Goal: Find specific page/section: Find specific page/section

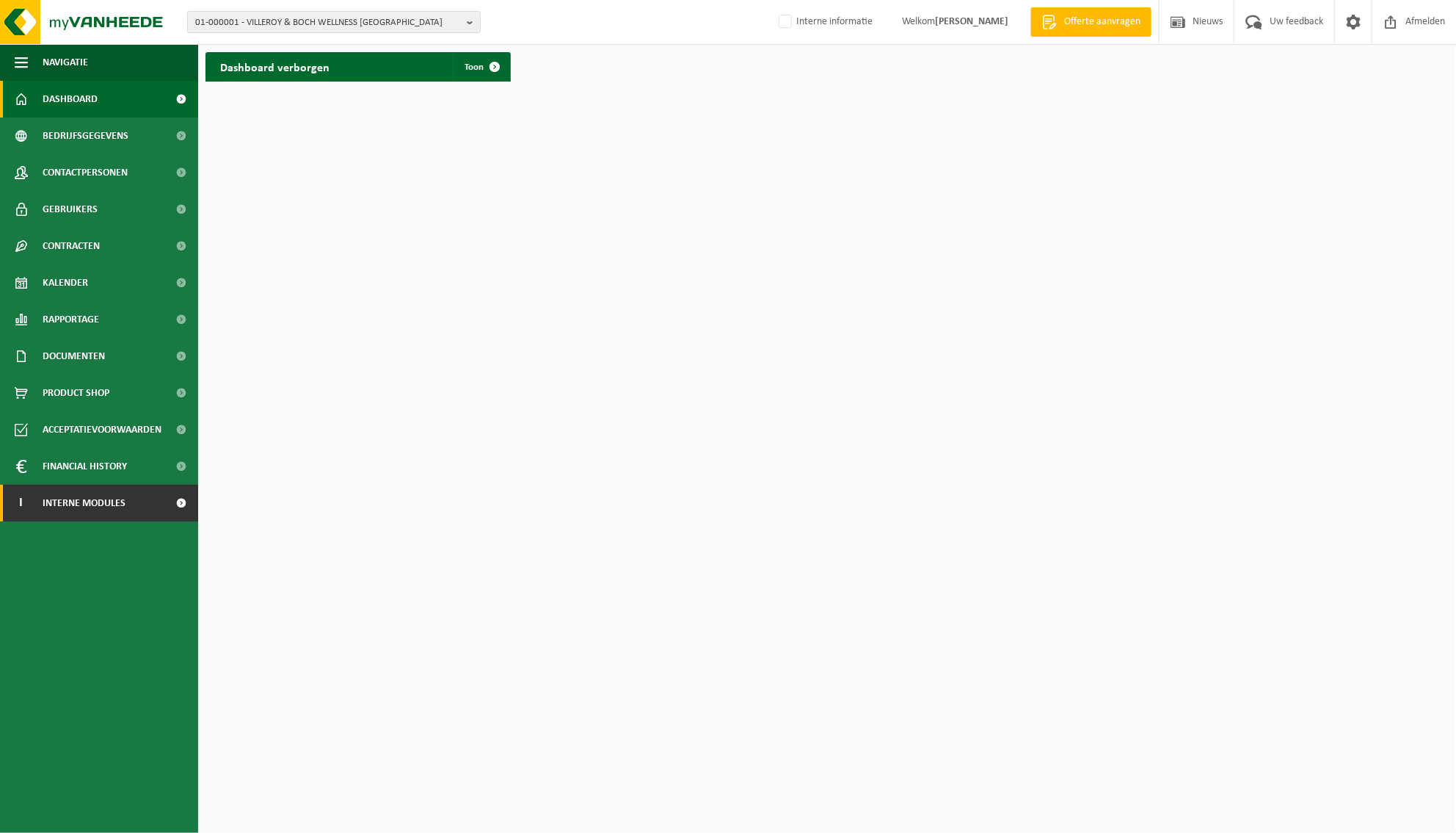
click at [162, 497] on link "I Interne modules" at bounding box center [98, 503] width 198 height 37
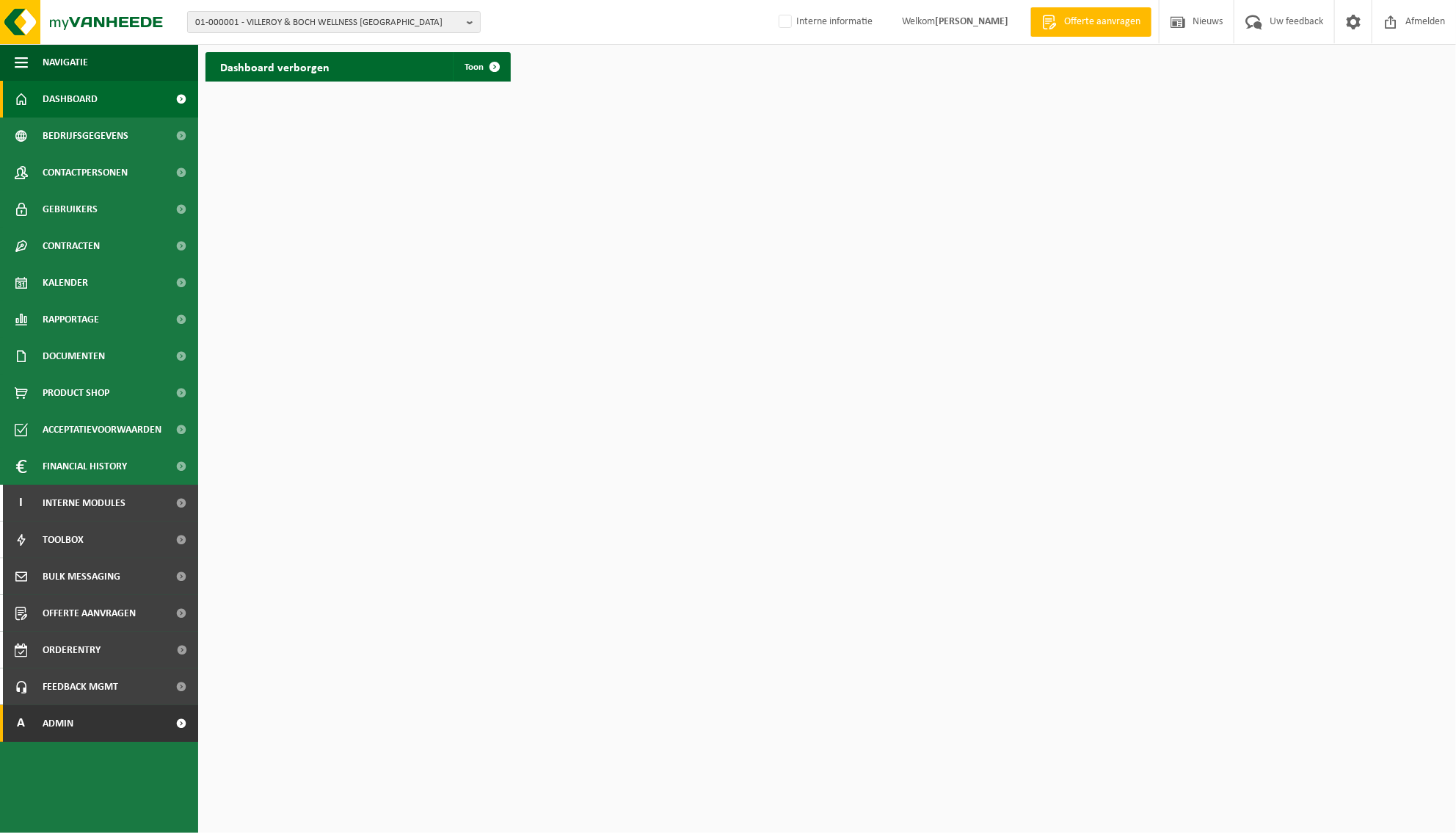
click at [78, 728] on link "A Admin" at bounding box center [98, 724] width 198 height 37
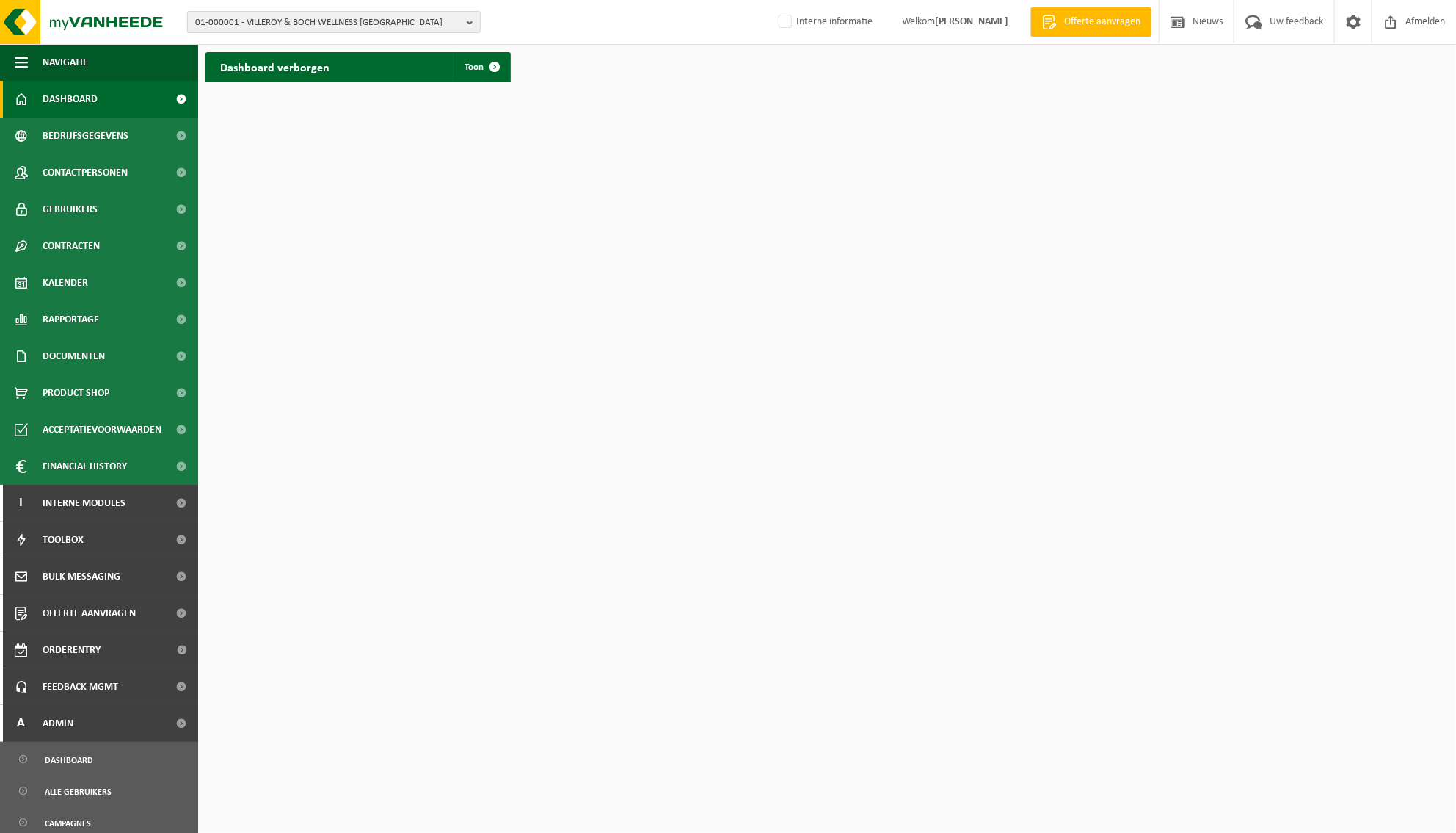
click at [468, 19] on b "button" at bounding box center [474, 21] width 14 height 20
type input "P"
paste input "01-074961"
type input "01-074961"
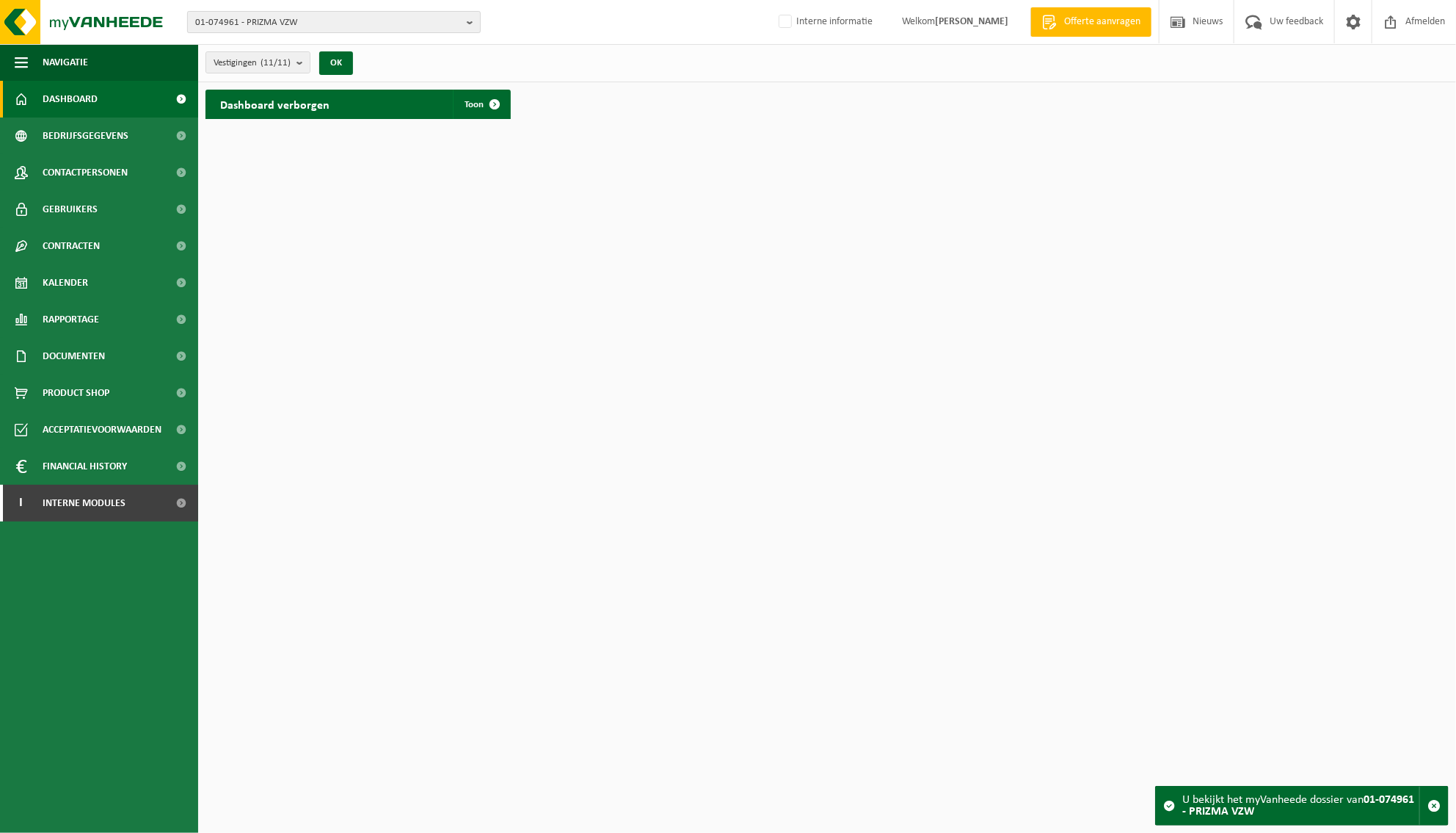
click at [473, 20] on b "button" at bounding box center [474, 21] width 14 height 20
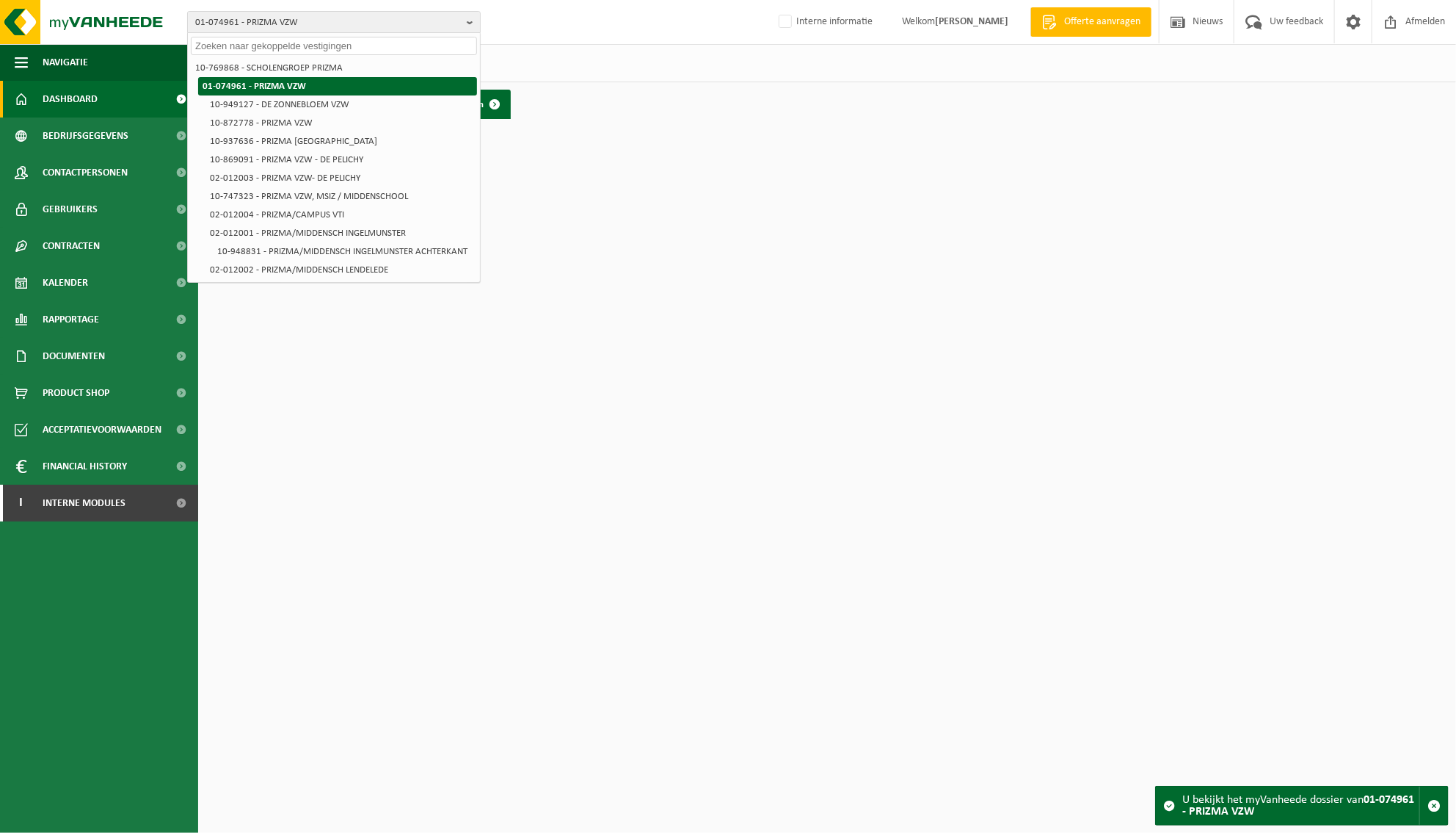
click at [360, 85] on li "01-074961 - PRIZMA VZW" at bounding box center [337, 86] width 279 height 19
click at [282, 60] on li "10-769868 - SCHOLENGROEP PRIZMA" at bounding box center [334, 67] width 287 height 19
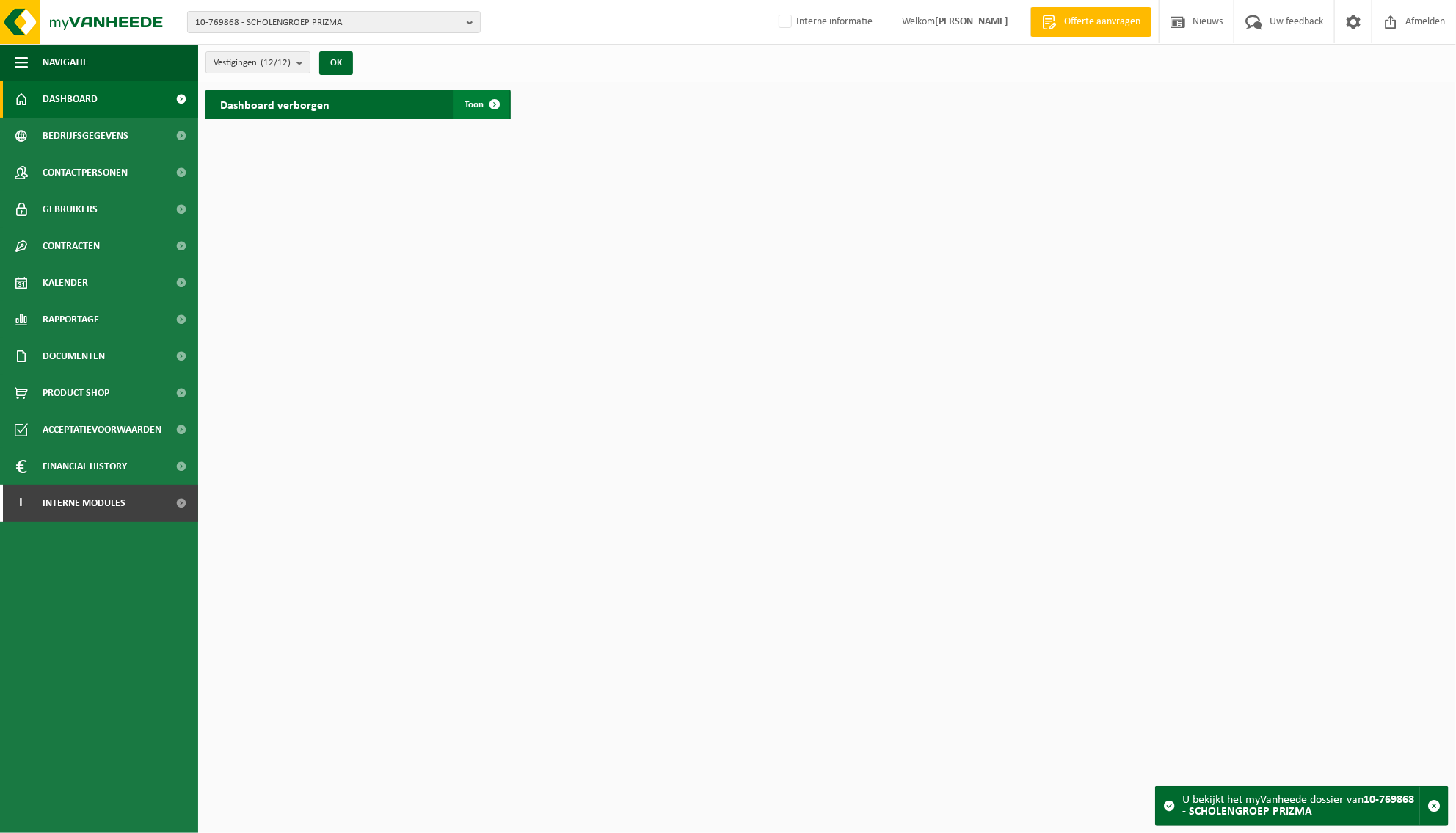
click at [473, 99] on span "Toon" at bounding box center [474, 104] width 20 height 10
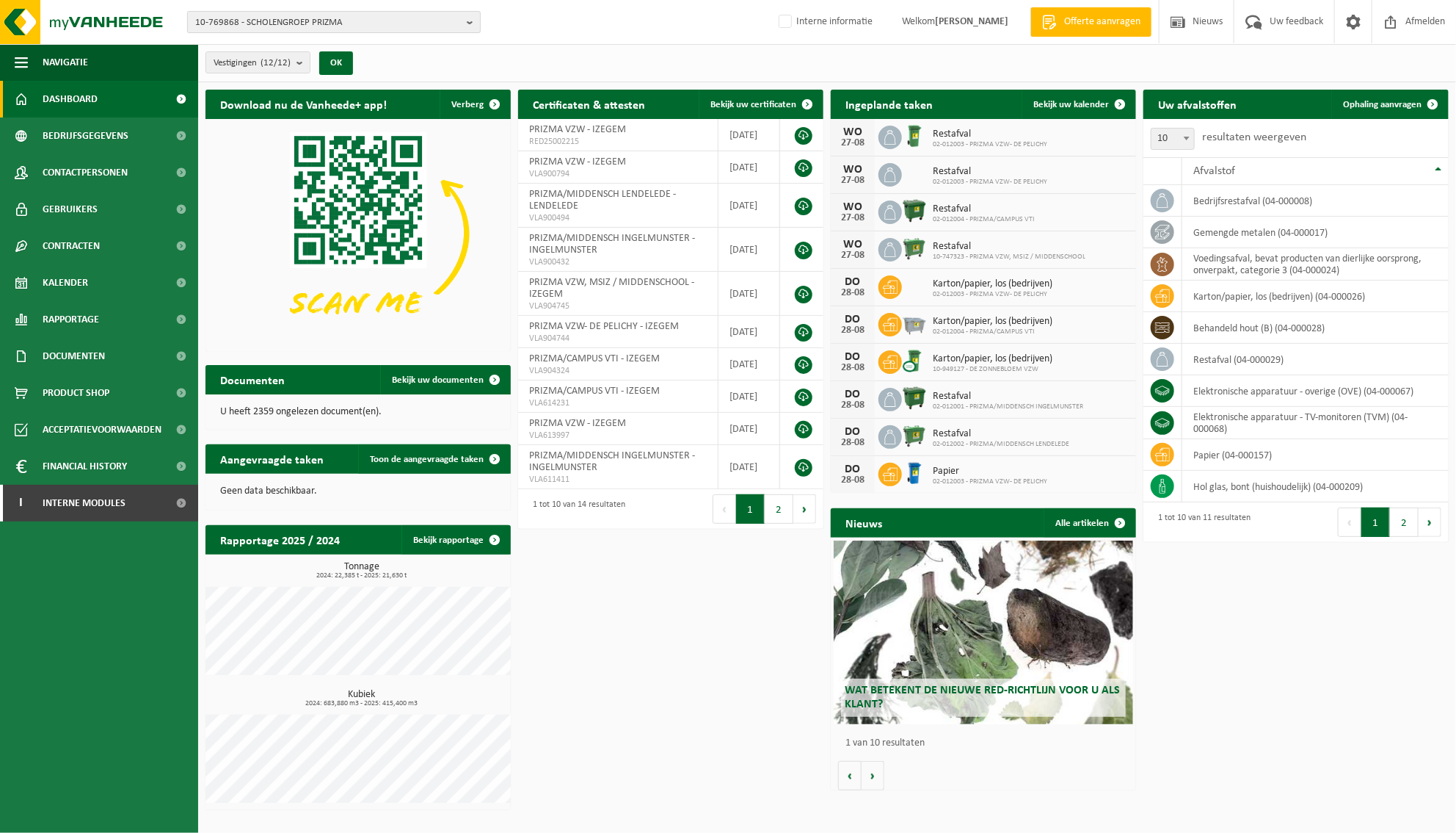
click at [471, 22] on b "button" at bounding box center [474, 21] width 14 height 20
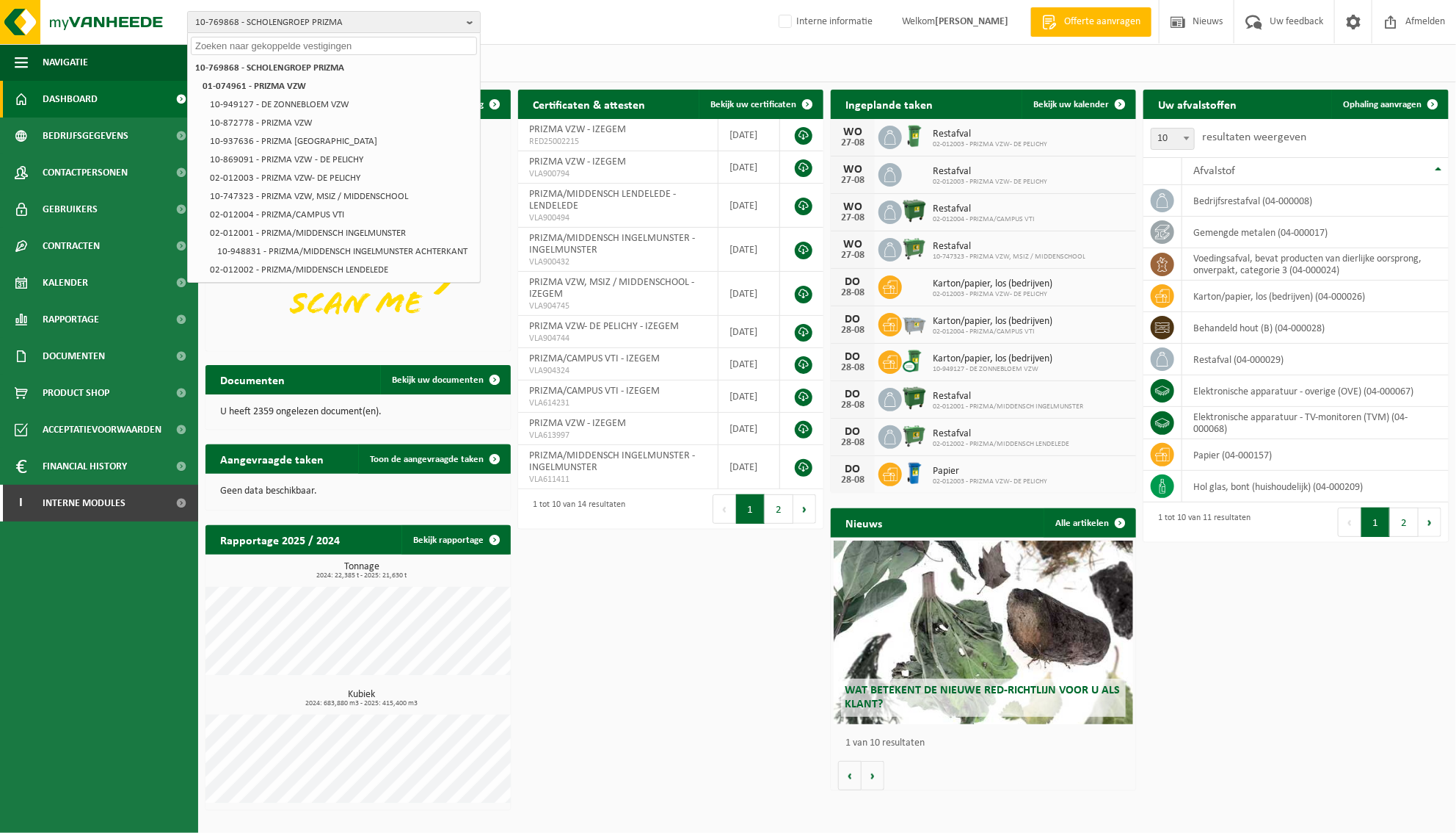
click at [349, 49] on input "text" at bounding box center [334, 46] width 287 height 19
paste input "01-000010"
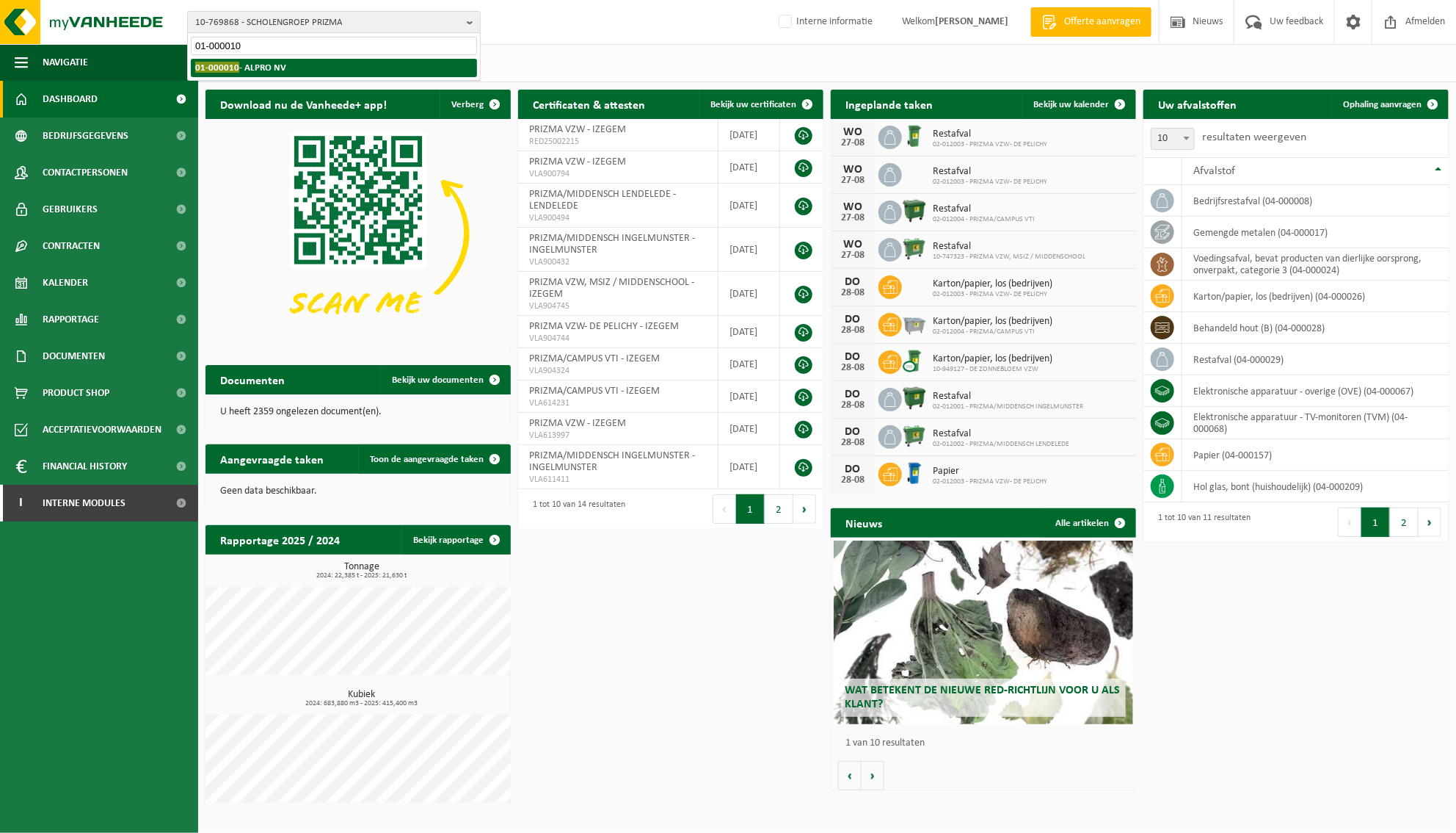
type input "01-000010"
click at [309, 67] on li "01-000010 - ALPRO NV" at bounding box center [334, 67] width 287 height 19
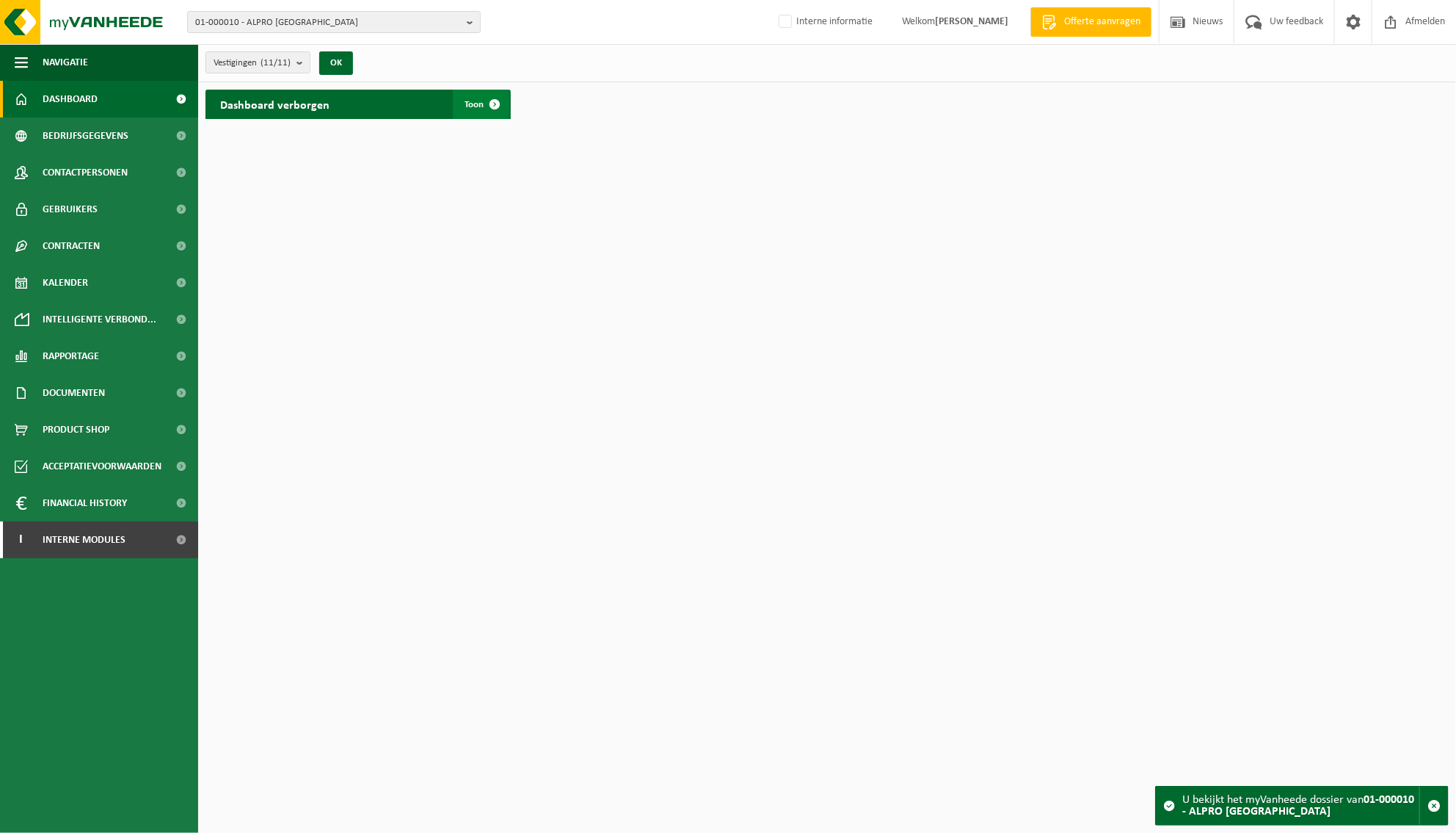
click at [494, 105] on span at bounding box center [494, 104] width 29 height 29
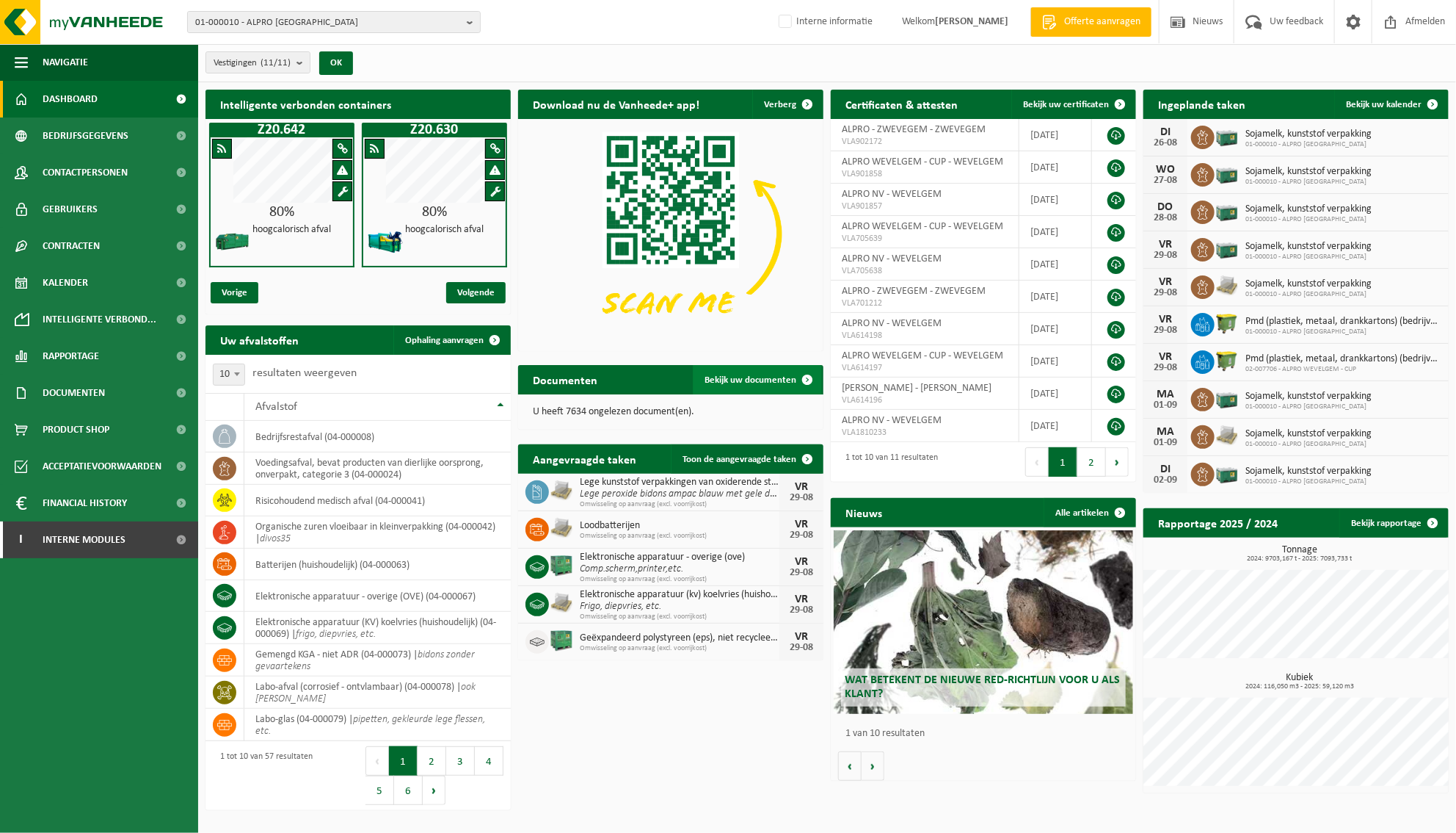
click at [760, 377] on span "Bekijk uw documenten" at bounding box center [751, 380] width 92 height 10
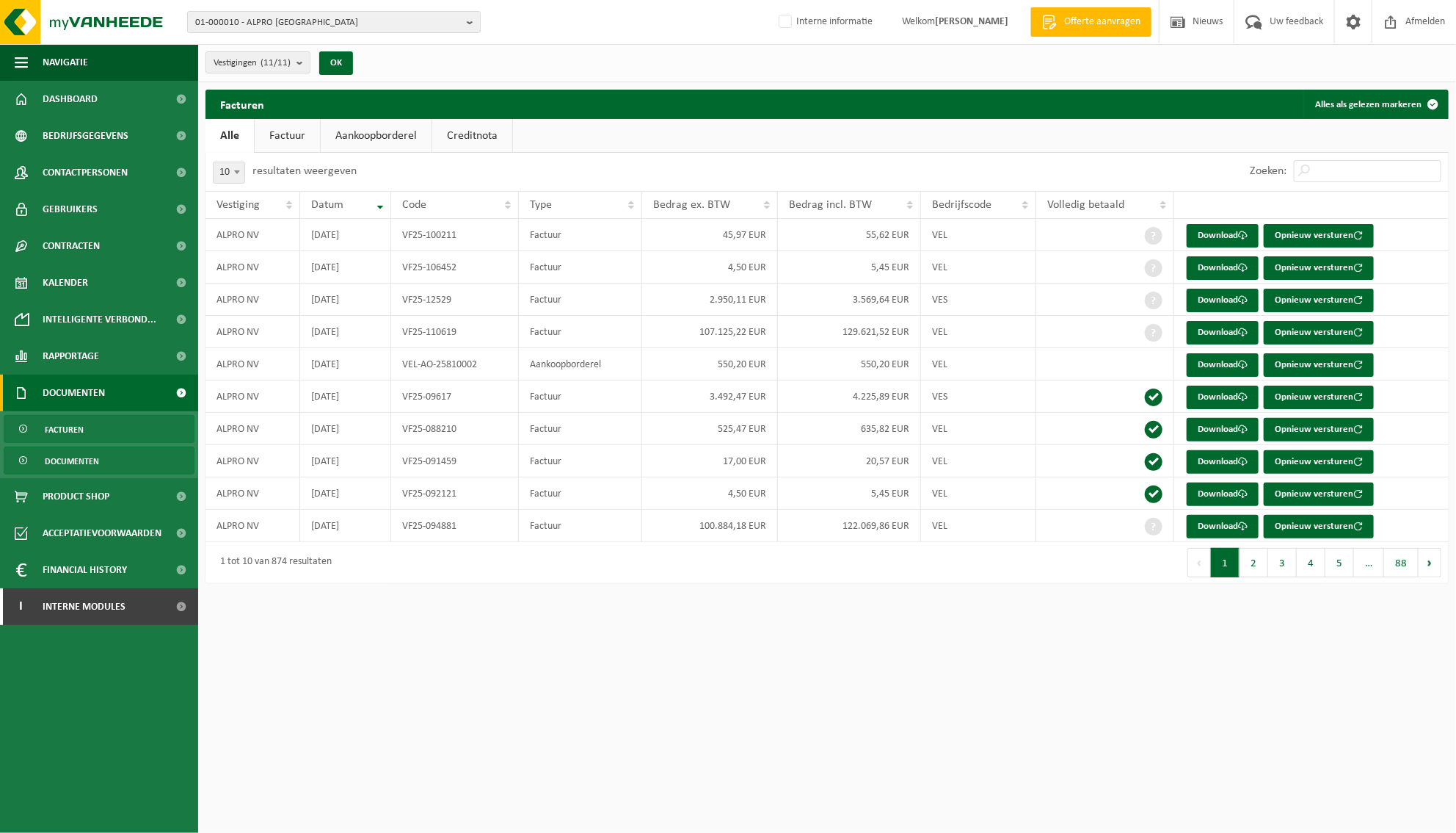
click at [89, 460] on span "Documenten" at bounding box center [72, 460] width 55 height 28
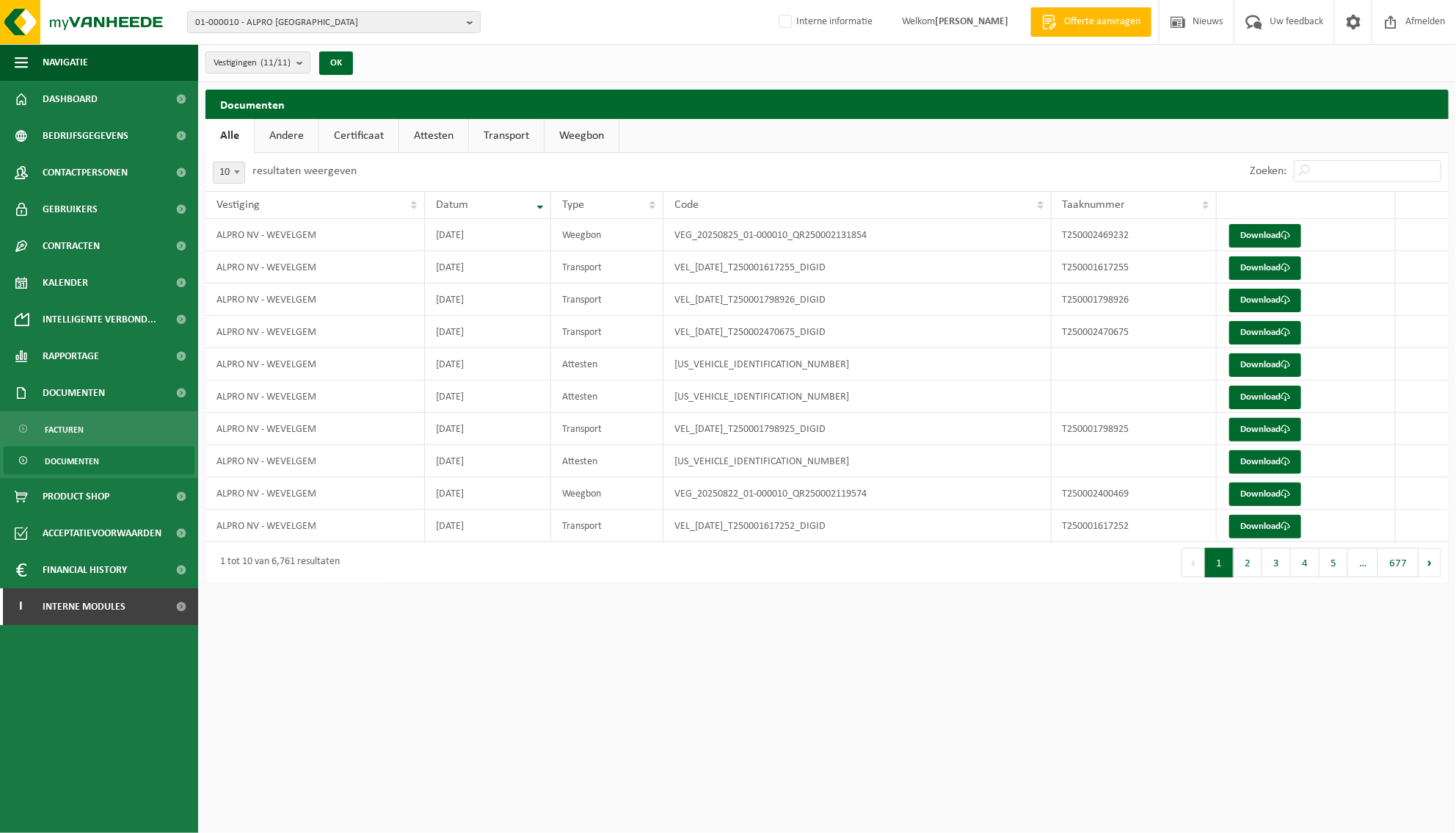
click at [355, 129] on link "Certificaat" at bounding box center [358, 136] width 79 height 34
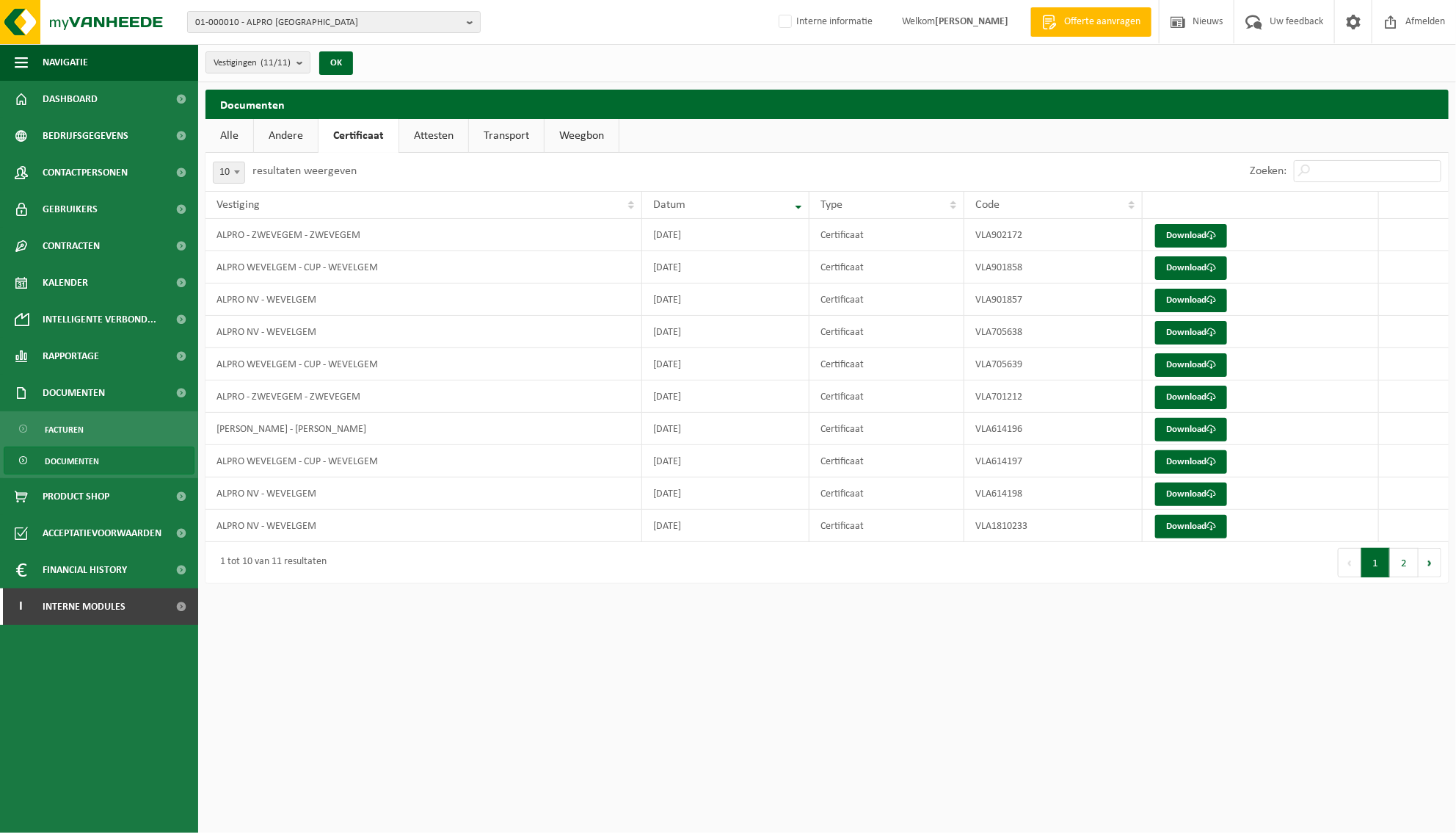
click at [296, 135] on link "Andere" at bounding box center [285, 136] width 63 height 34
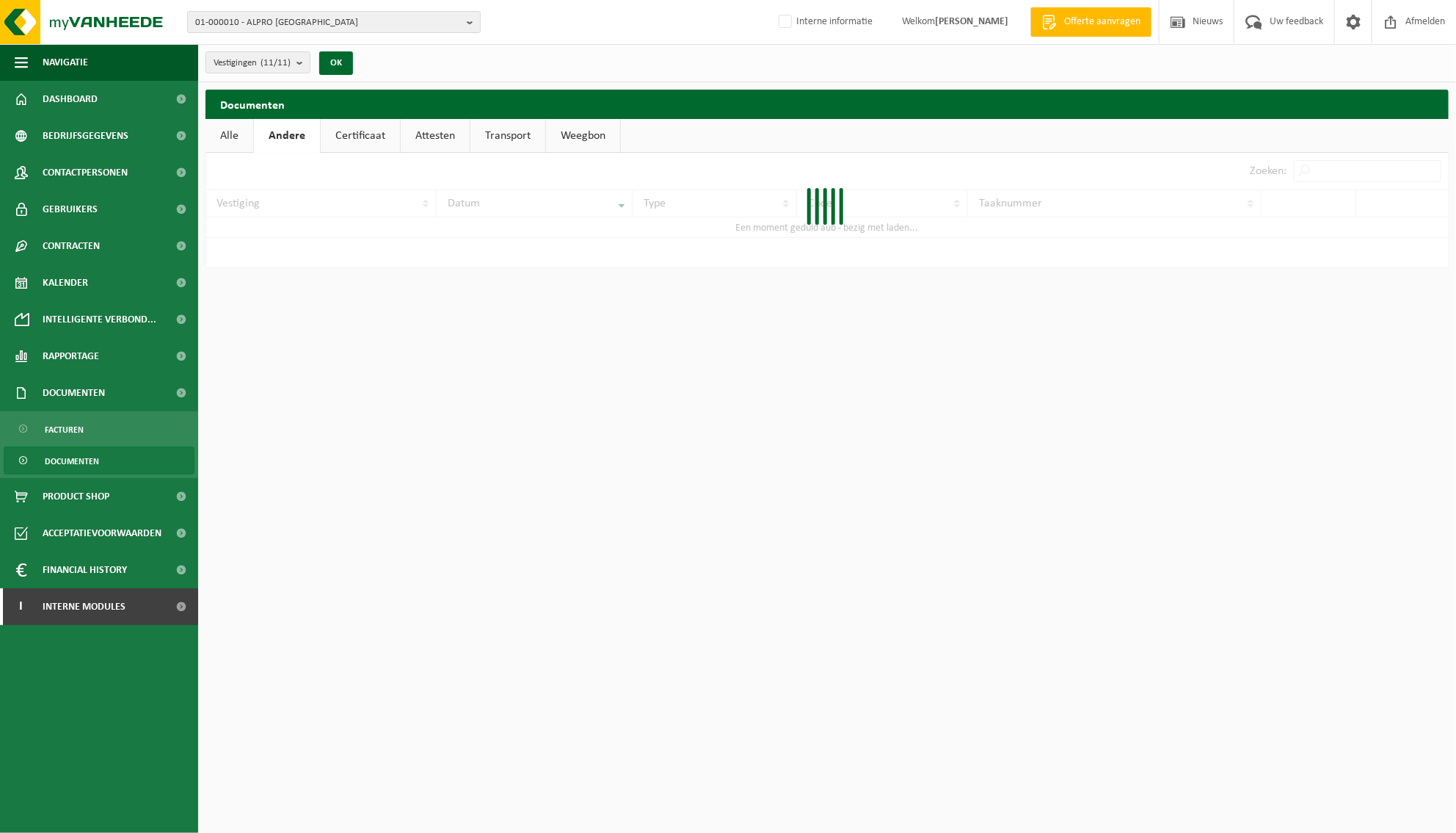
click at [436, 131] on link "Attesten" at bounding box center [435, 136] width 69 height 34
click at [224, 133] on link "Alle" at bounding box center [229, 136] width 48 height 34
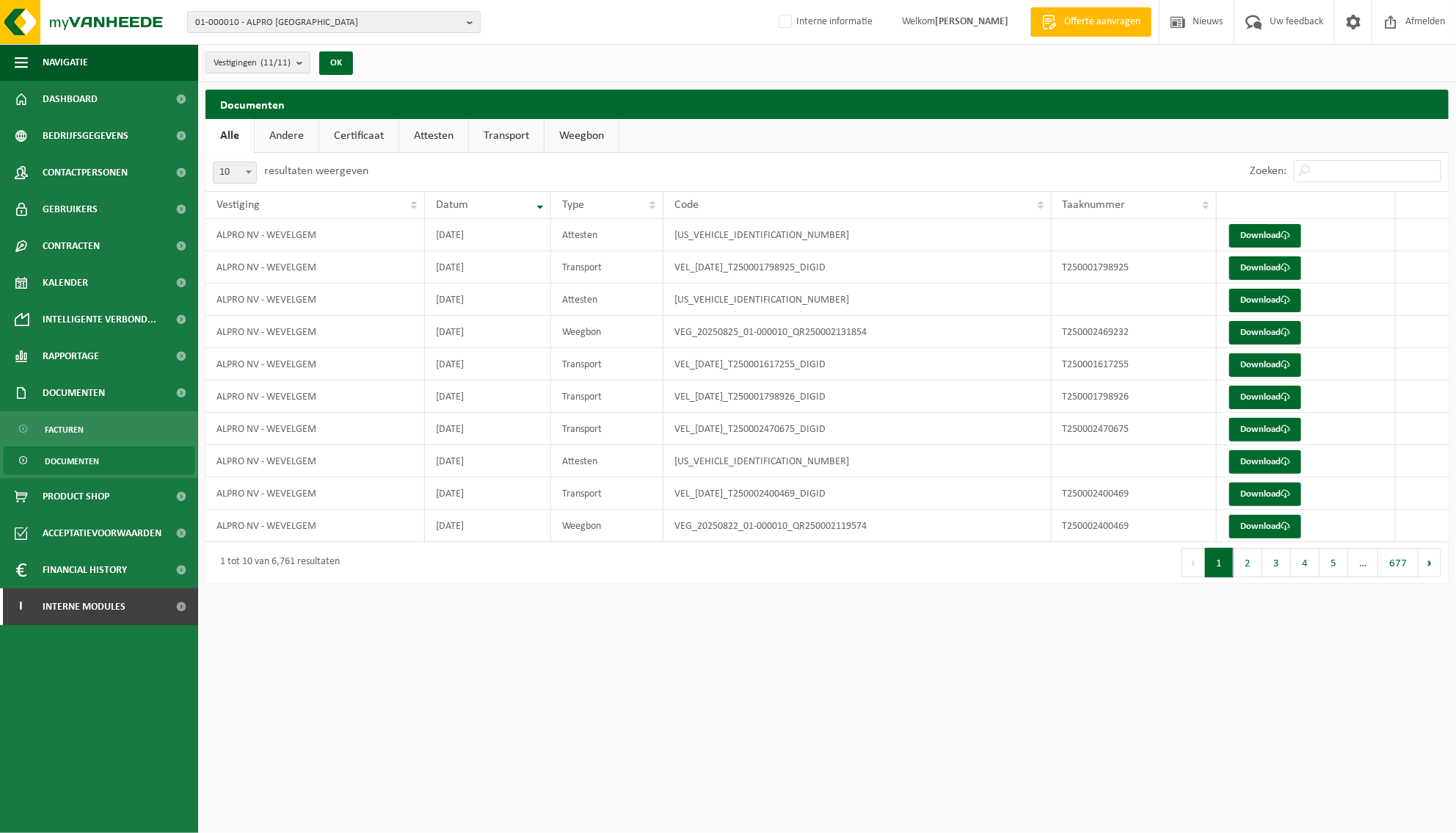
click at [290, 136] on link "Andere" at bounding box center [286, 136] width 63 height 34
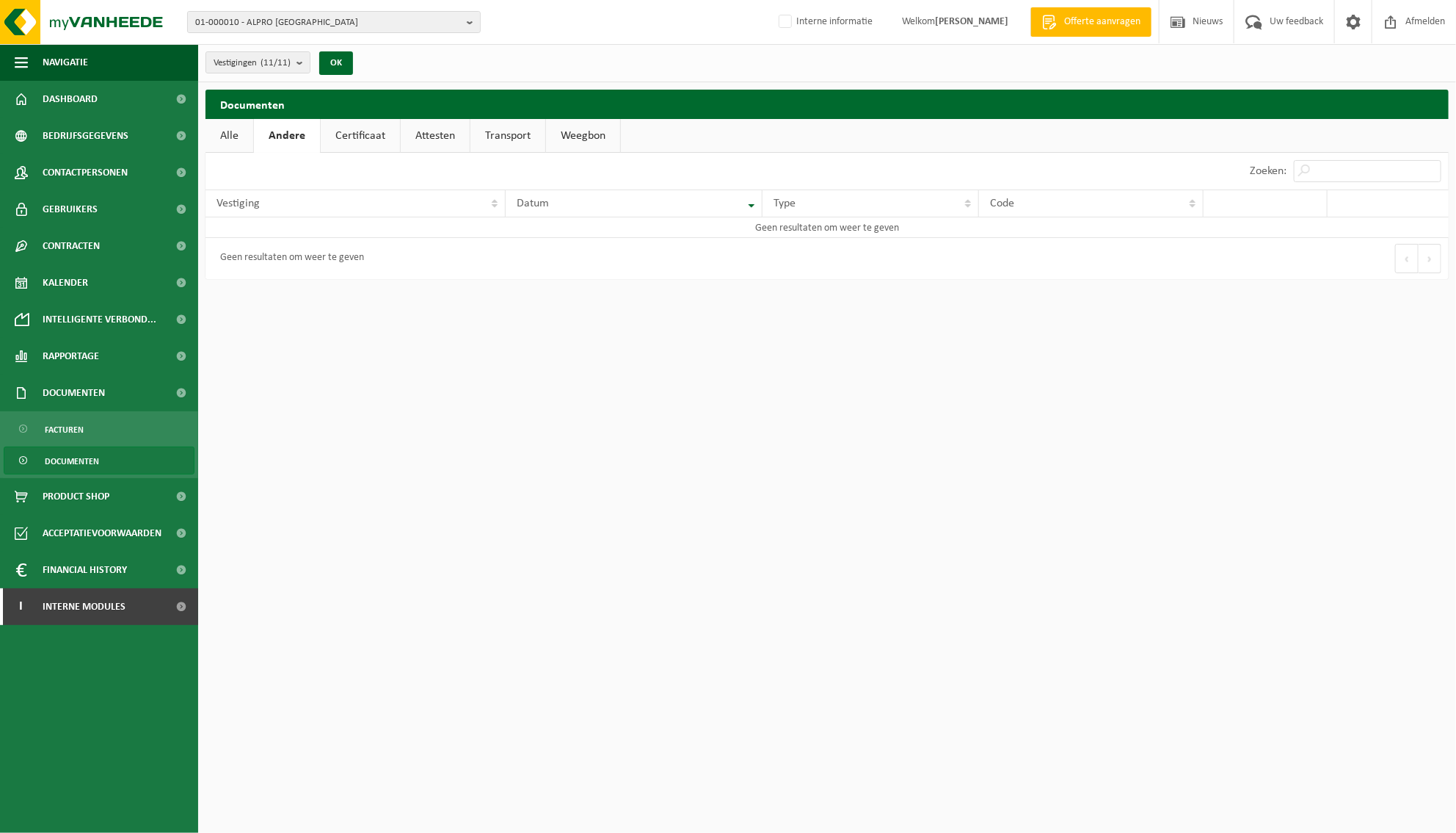
click at [352, 138] on link "Certificaat" at bounding box center [360, 136] width 79 height 34
